Goal: Task Accomplishment & Management: Manage account settings

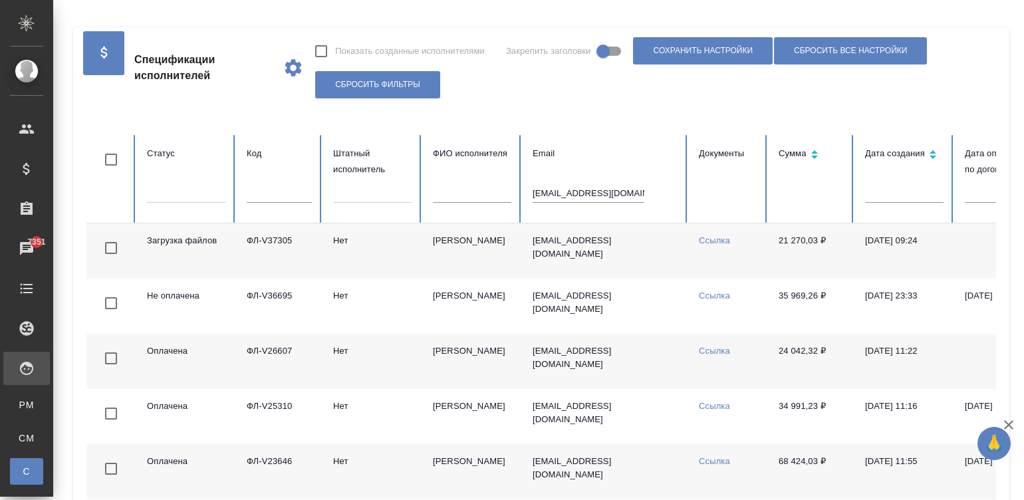
scroll to position [0, 49]
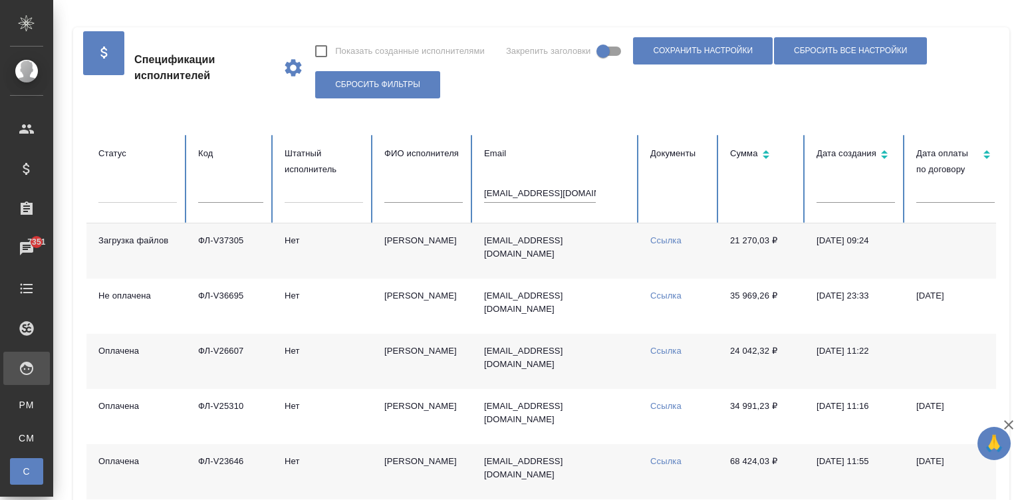
click at [561, 193] on input "perevod-best74@yandex.ru" at bounding box center [540, 193] width 112 height 19
click at [235, 194] on input "text" at bounding box center [230, 193] width 65 height 19
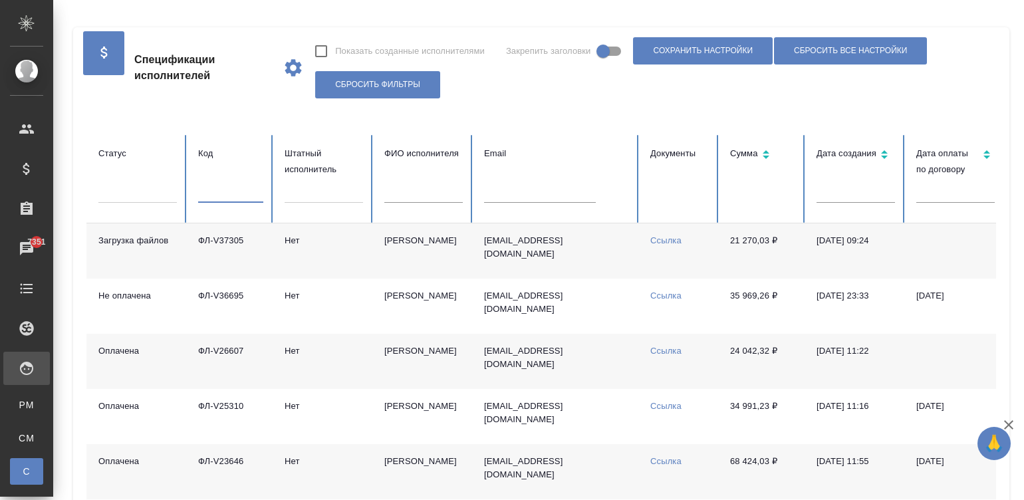
paste input "ФЛ-V37600"
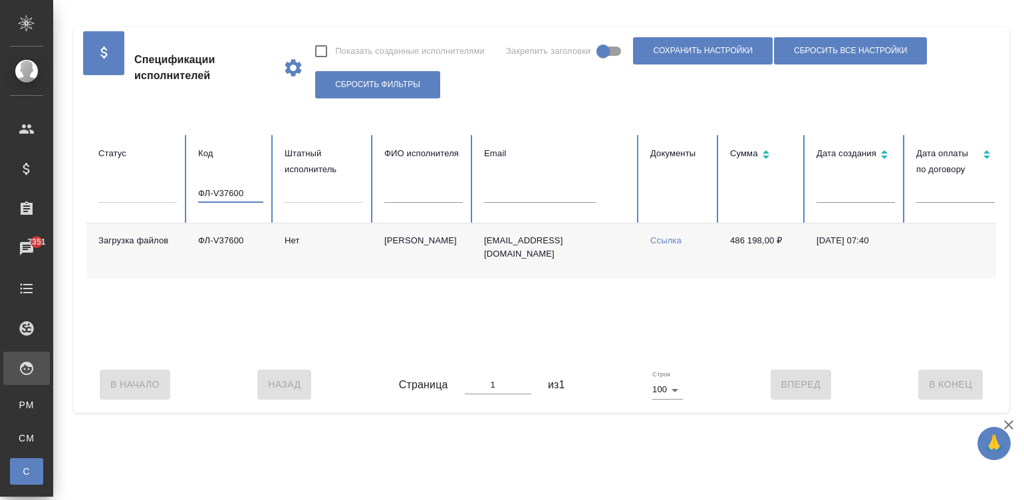
scroll to position [0, 514]
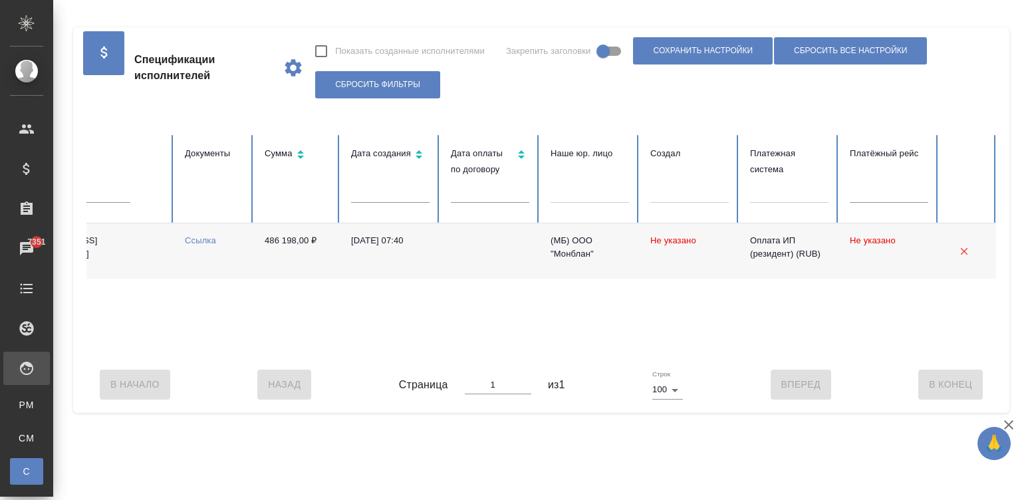
type input "ФЛ-V37600"
click at [486, 253] on td at bounding box center [490, 250] width 100 height 55
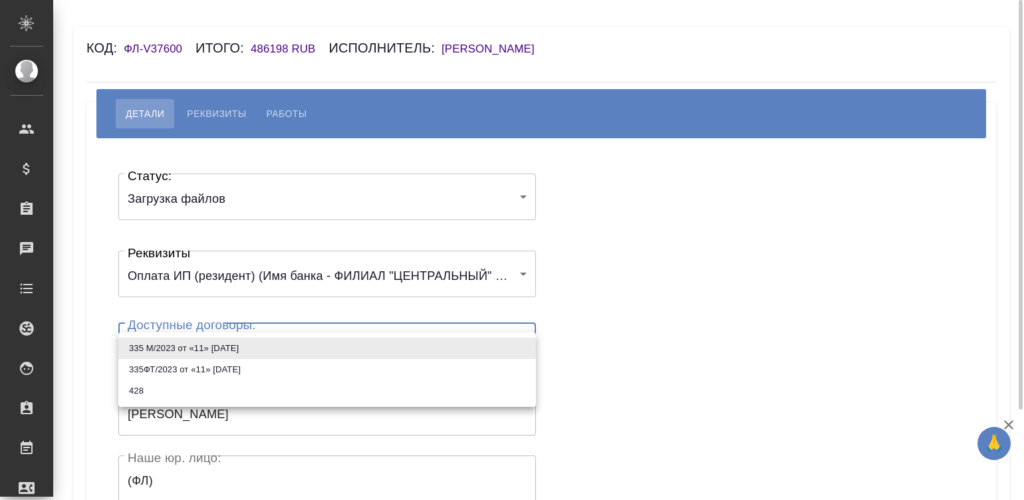
click at [250, 338] on body "🙏 .cls-1 fill:#fff; AWATERA Малинина Мария m.malinina Клиенты Спецификации Зака…" at bounding box center [512, 250] width 1024 height 500
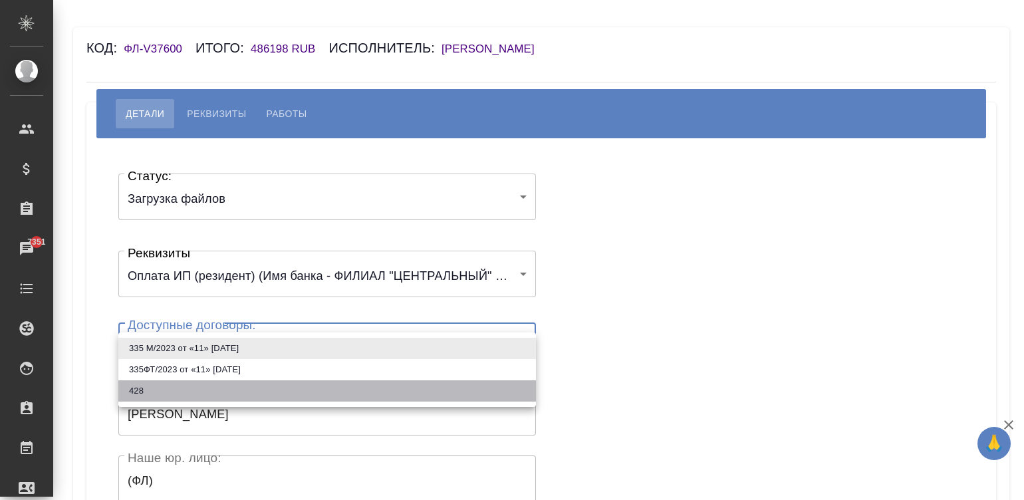
click at [170, 393] on li "428" at bounding box center [327, 390] width 418 height 21
type input "685cd92f64ac5b6e54b57c31"
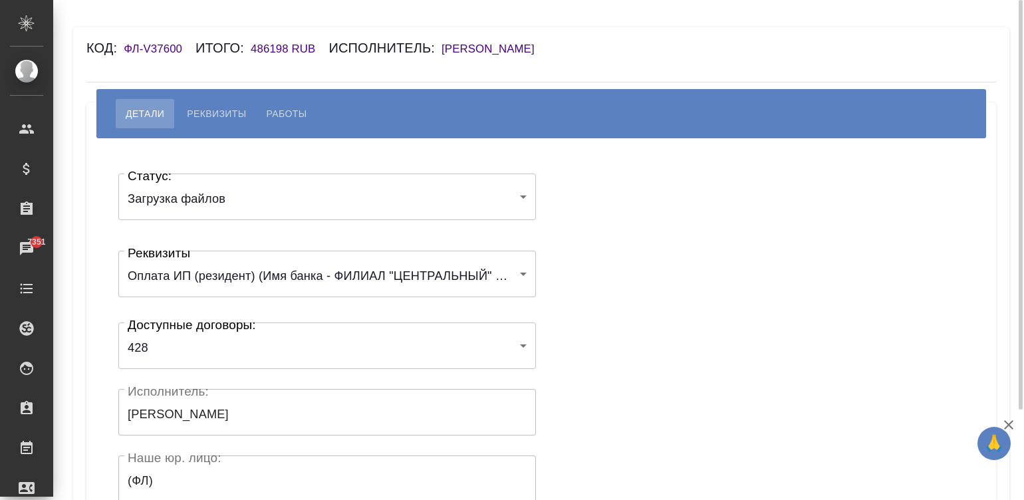
click at [649, 319] on div "Статус: Загрузка файлов filesUpload Статус: Реквизиты Оплата ИП (резидент) (Имя…" at bounding box center [541, 398] width 857 height 481
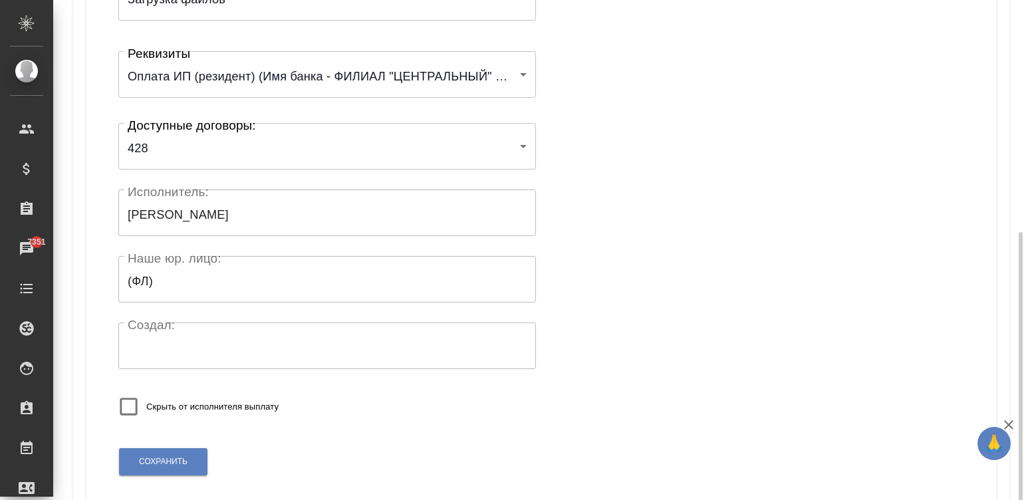
scroll to position [260, 0]
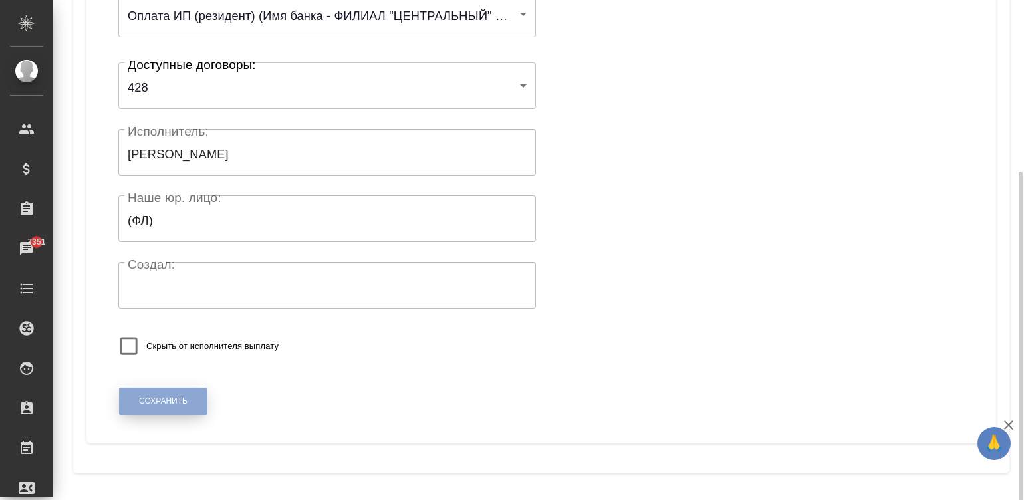
click at [170, 403] on span "Сохранить" at bounding box center [163, 401] width 49 height 11
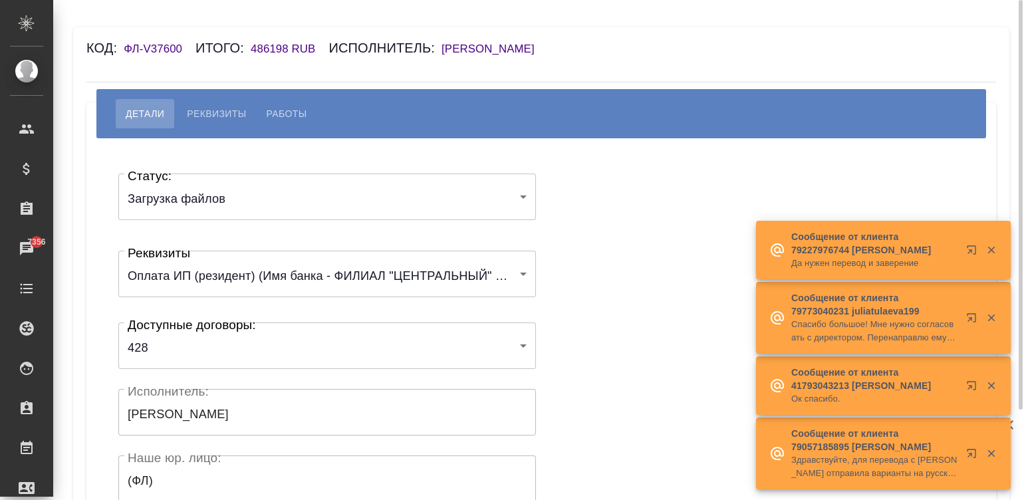
click at [273, 111] on span "Работы" at bounding box center [287, 114] width 41 height 16
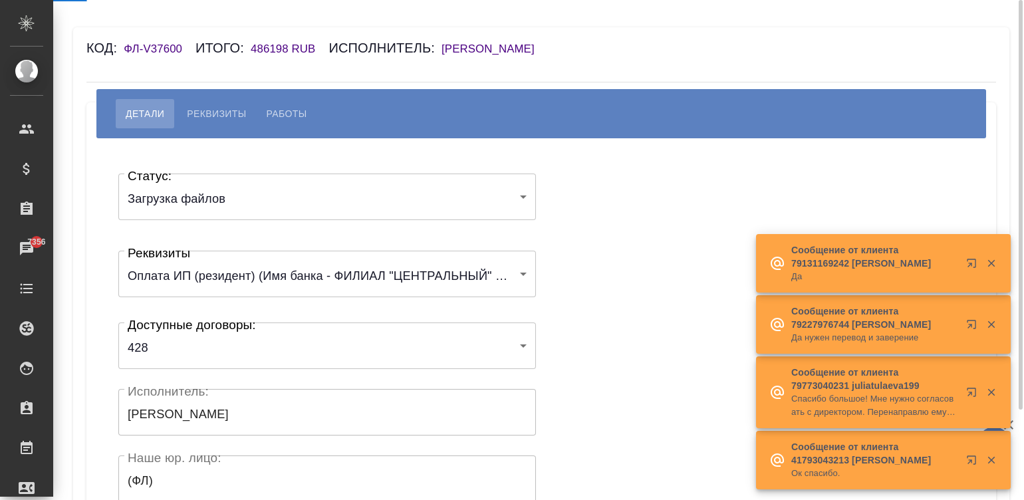
select select "10"
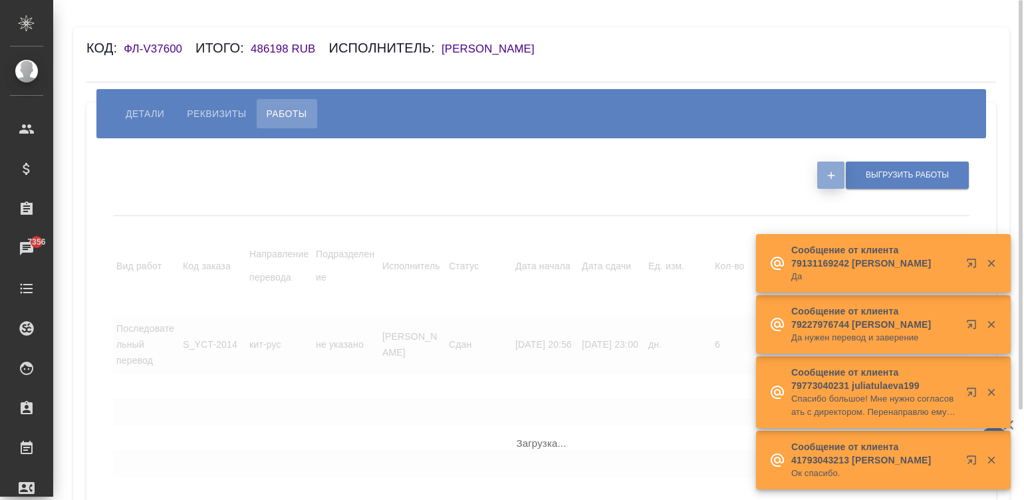
click at [824, 176] on button "button" at bounding box center [830, 175] width 27 height 27
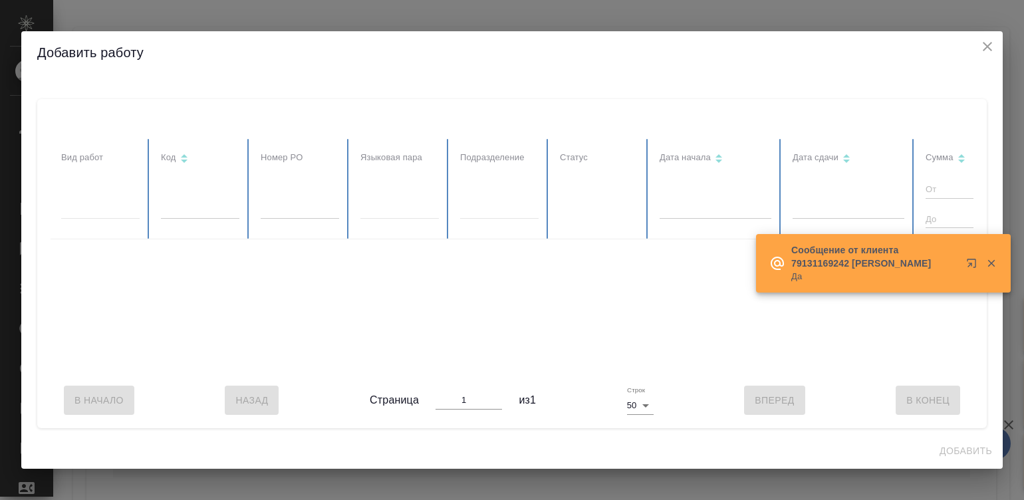
scroll to position [0, 340]
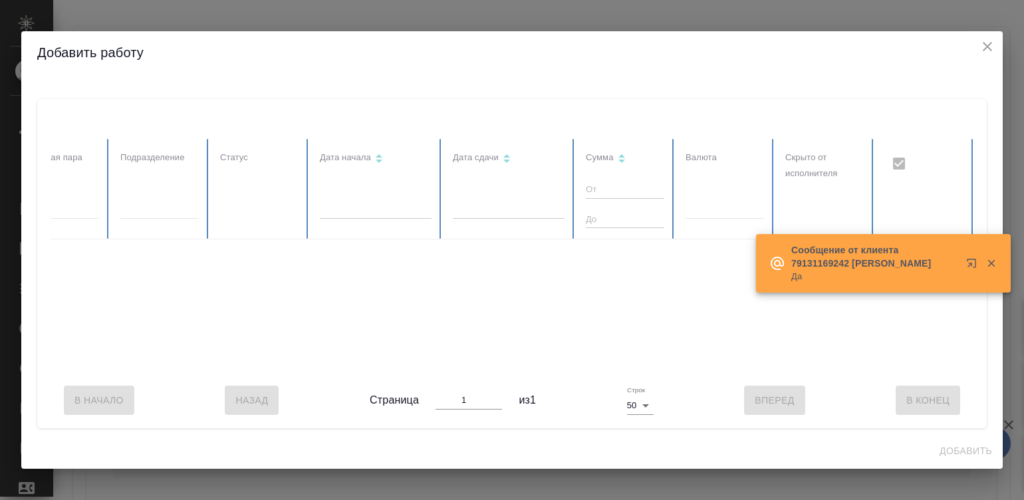
click at [984, 252] on div at bounding box center [982, 263] width 48 height 27
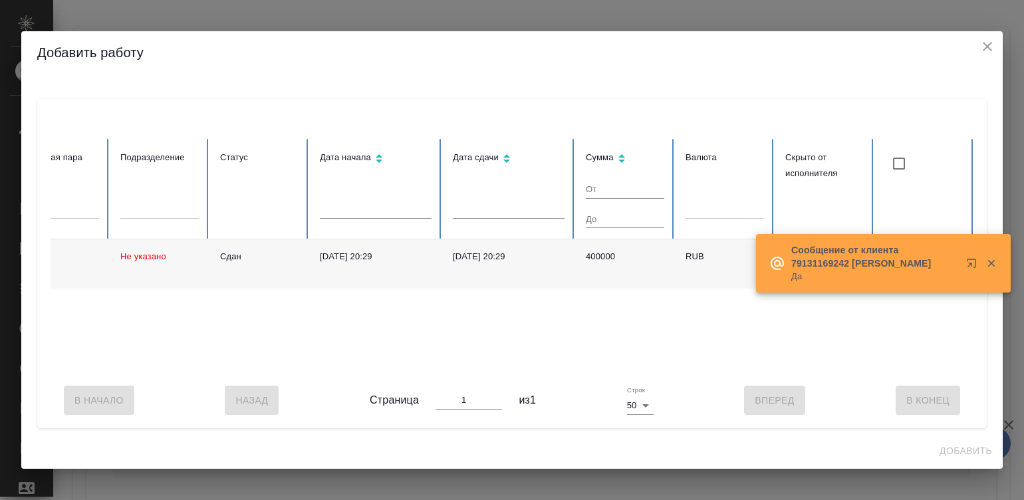
checkbox input "false"
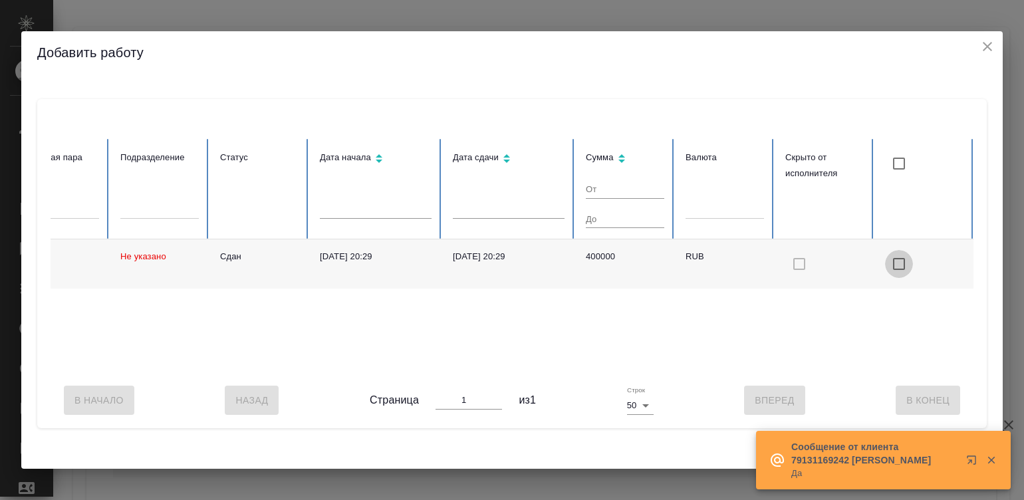
click at [900, 256] on input "checkbox with default color" at bounding box center [899, 264] width 28 height 28
checkbox input "true"
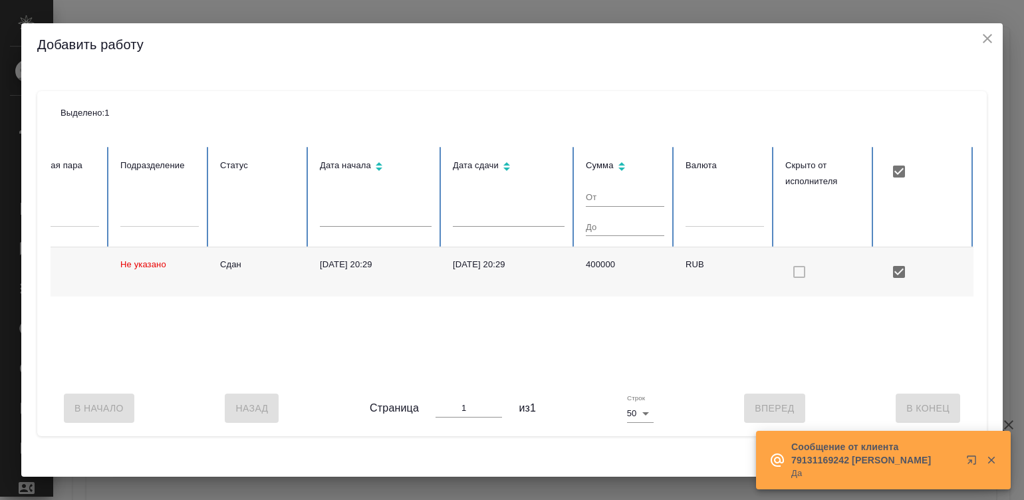
click at [987, 455] on icon "button" at bounding box center [992, 460] width 12 height 12
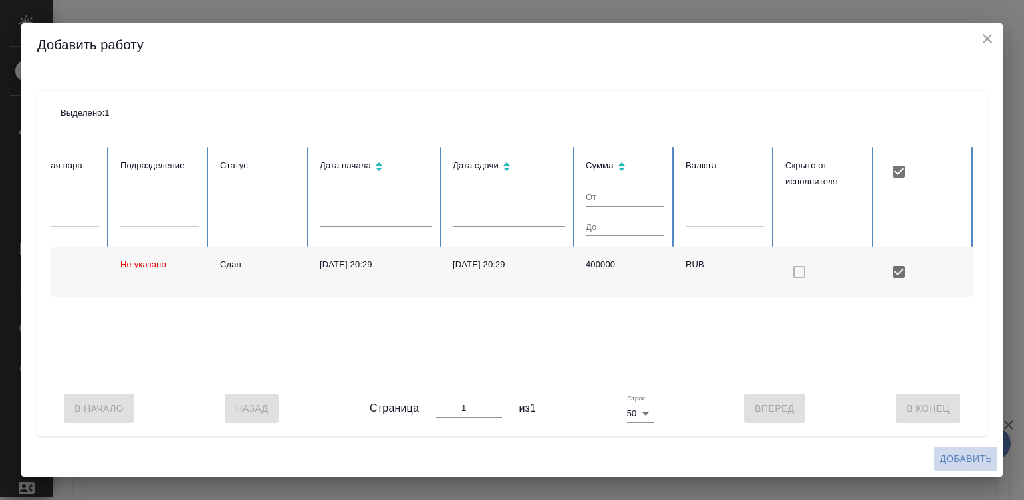
click at [954, 458] on span "Добавить" at bounding box center [966, 459] width 53 height 17
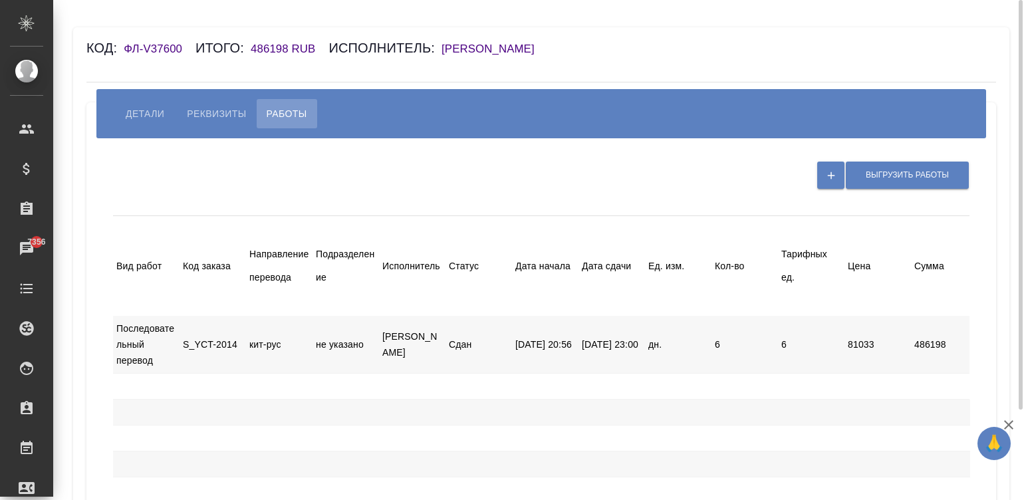
click at [630, 192] on div "🙏 .cls-1 fill:#fff; AWATERA Малинина Мария m.malinina Клиенты Спецификации Зака…" at bounding box center [512, 250] width 1024 height 500
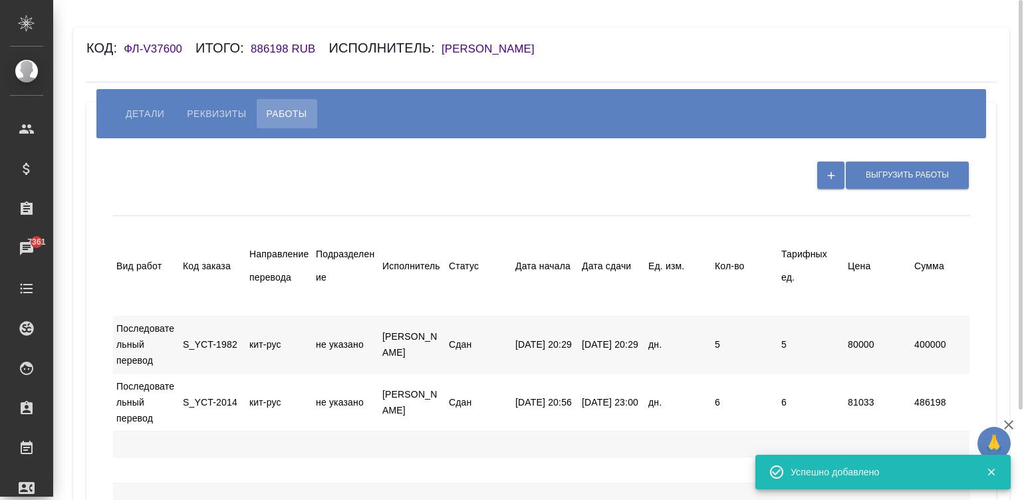
click at [541, 175] on div at bounding box center [398, 175] width 571 height 34
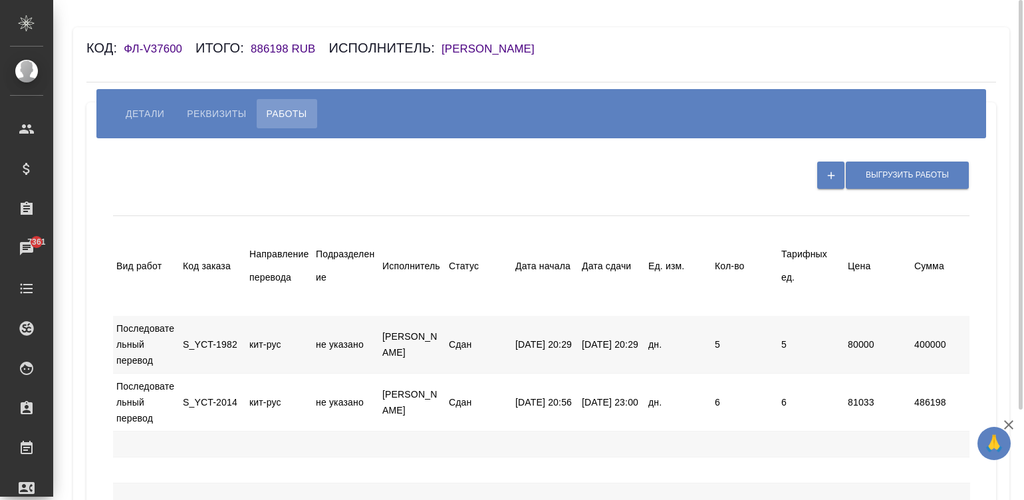
click at [134, 106] on span "Детали" at bounding box center [145, 114] width 39 height 16
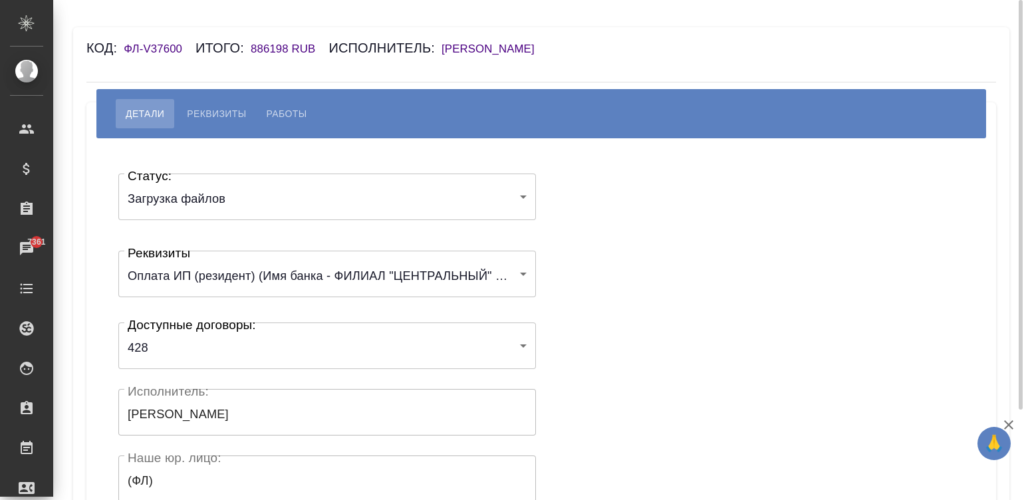
click at [560, 267] on div "Статус: Загрузка файлов filesUpload Статус: Реквизиты Оплата ИП (резидент) (Имя…" at bounding box center [541, 398] width 857 height 481
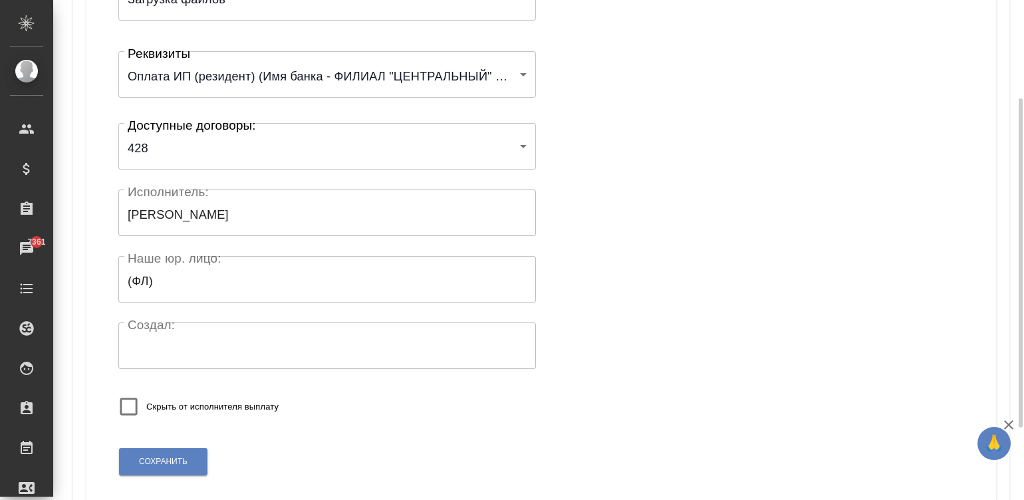
scroll to position [260, 0]
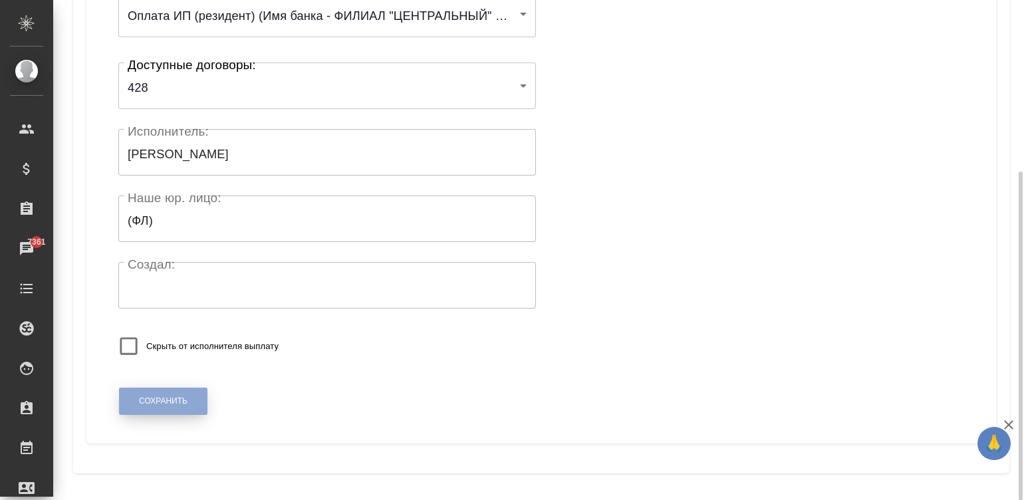
click at [146, 409] on button "Сохранить" at bounding box center [163, 401] width 88 height 27
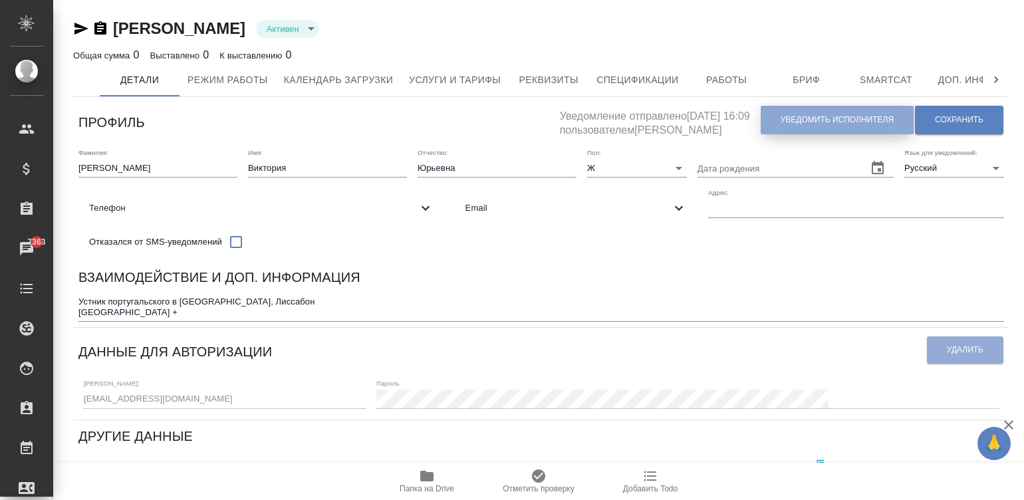
click at [814, 120] on span "Уведомить исполнителя" at bounding box center [837, 119] width 113 height 11
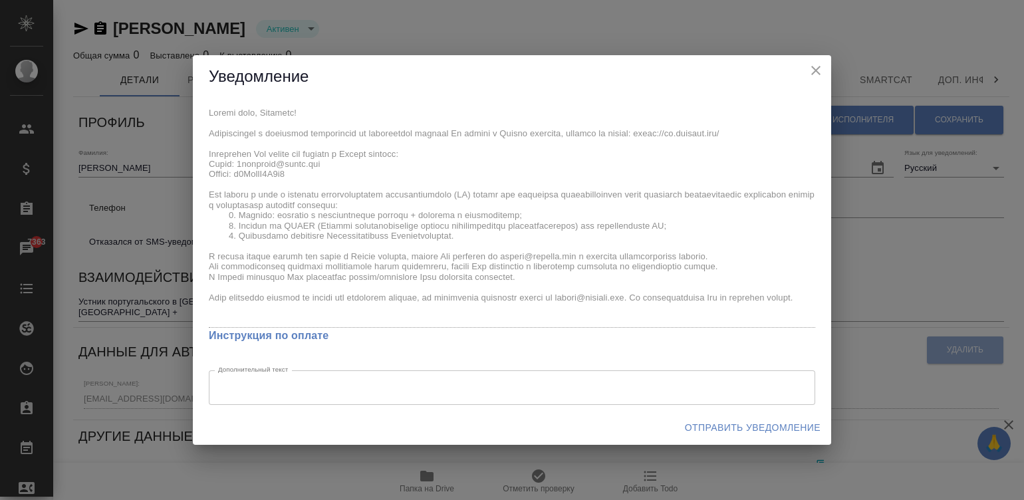
click at [204, 113] on div "x Инструкция по оплате Дополнительный текст x Дополнительный текст" at bounding box center [512, 254] width 638 height 312
click at [768, 418] on button "Отправить уведомление" at bounding box center [753, 428] width 146 height 25
